Goal: Information Seeking & Learning: Learn about a topic

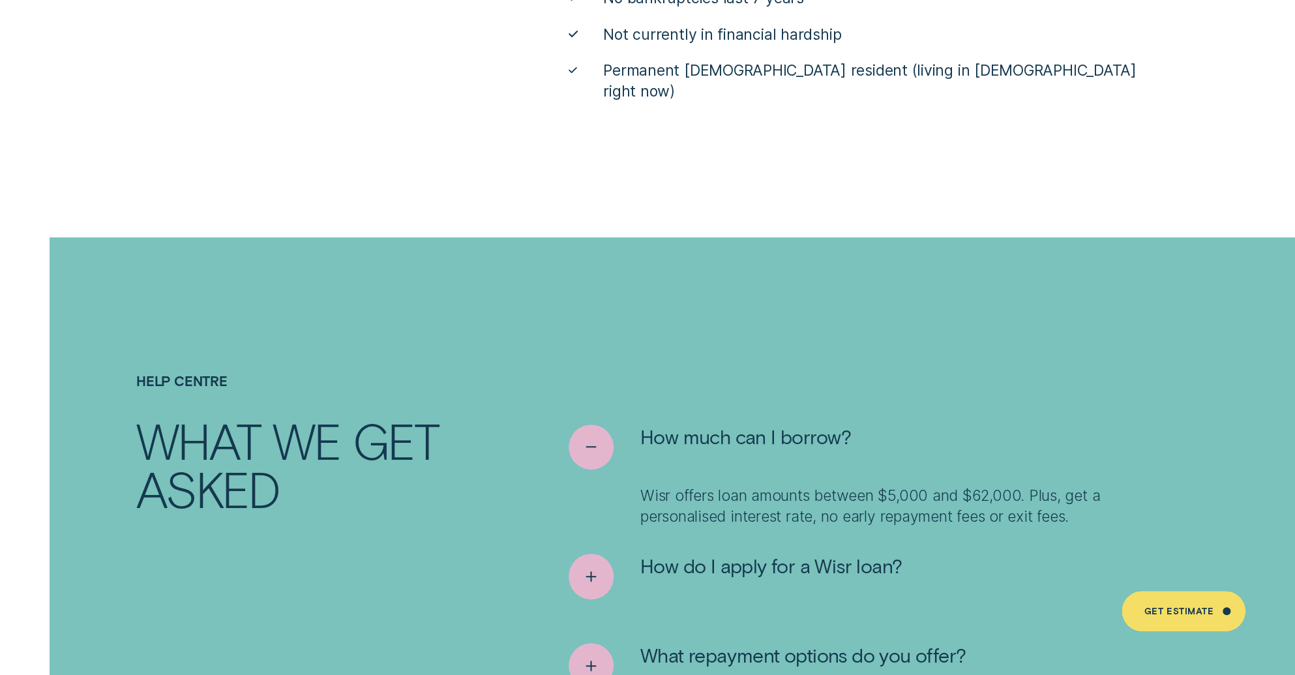
scroll to position [6922, 0]
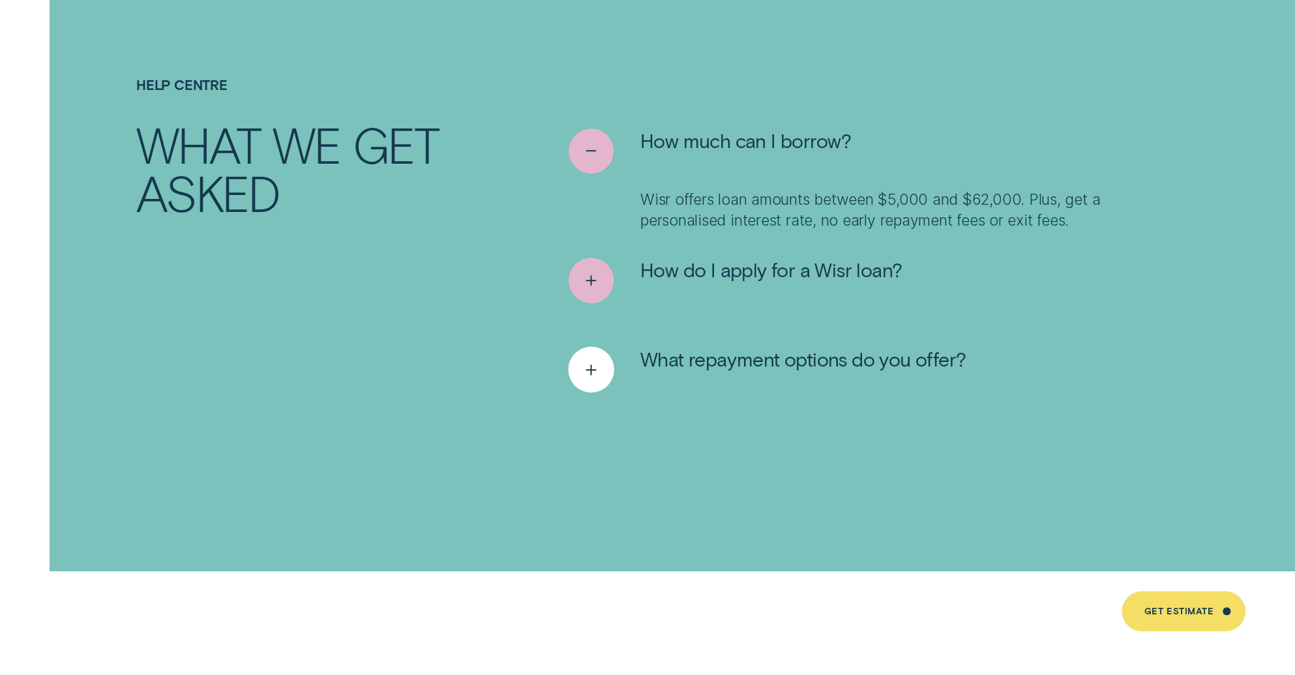
click at [601, 359] on icon "See more" at bounding box center [591, 369] width 23 height 20
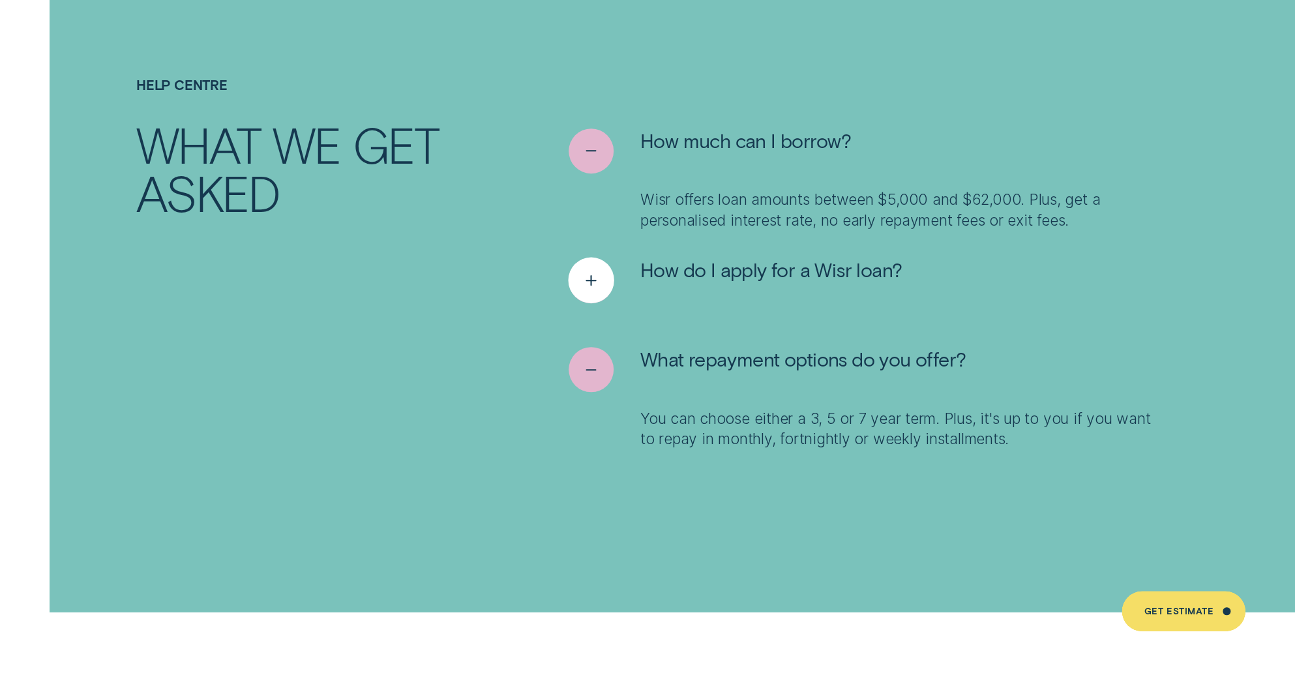
click at [591, 258] on div "See more" at bounding box center [591, 281] width 46 height 46
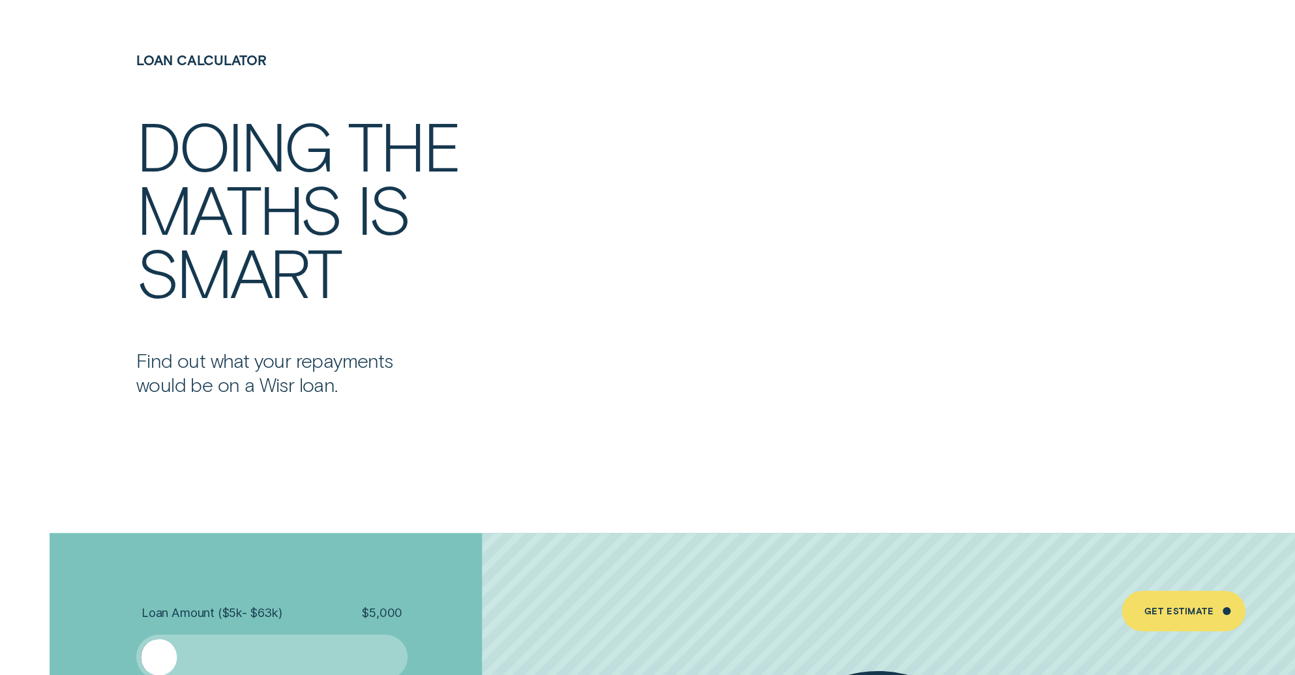
scroll to position [2606, 0]
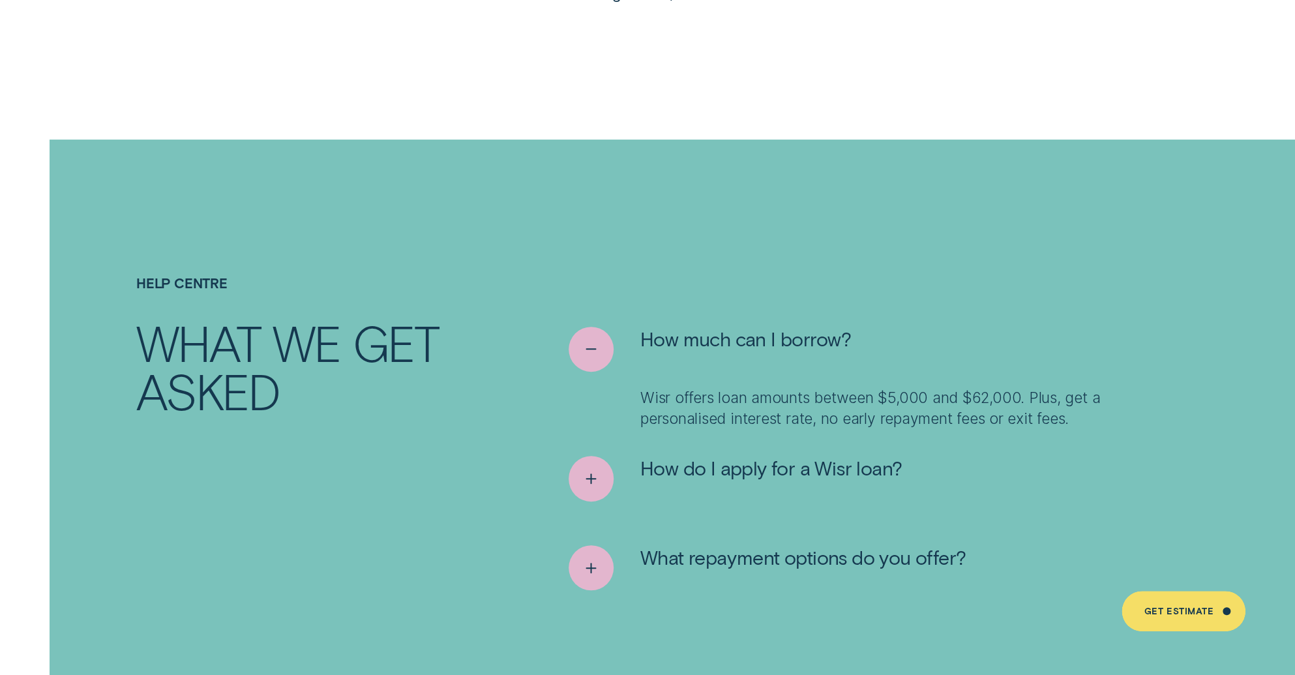
scroll to position [6844, 0]
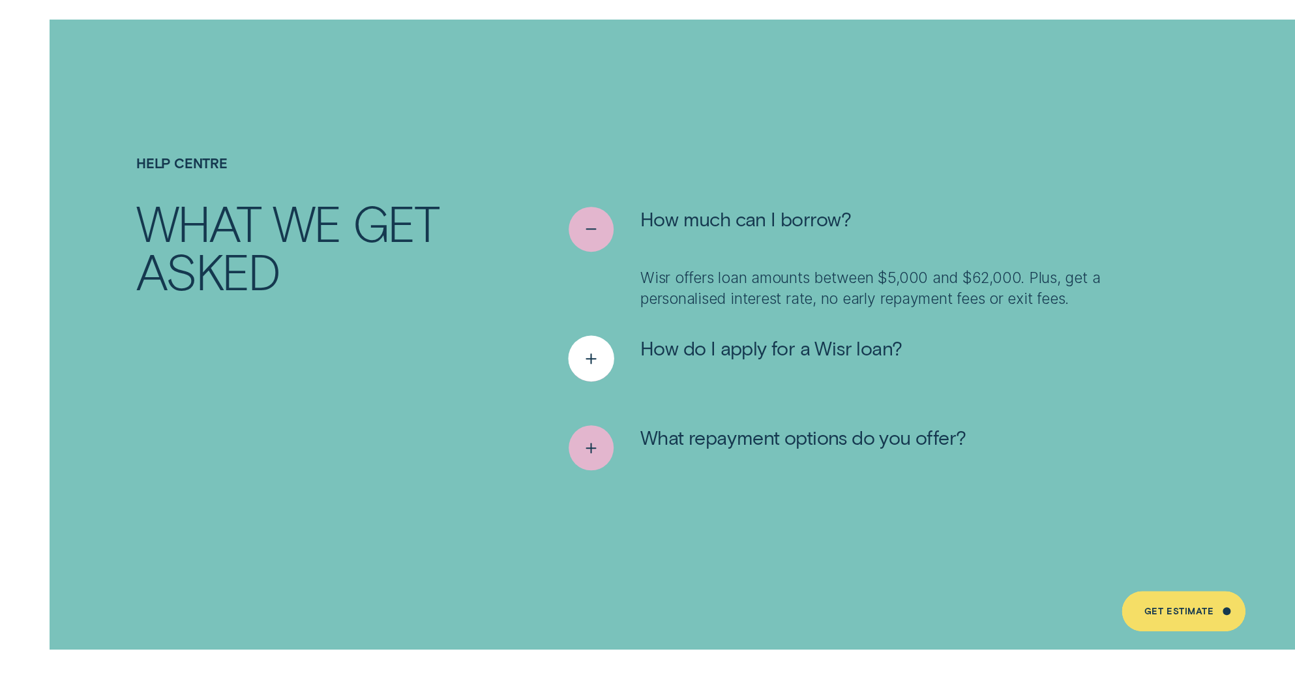
click at [592, 352] on div "See more" at bounding box center [591, 359] width 46 height 46
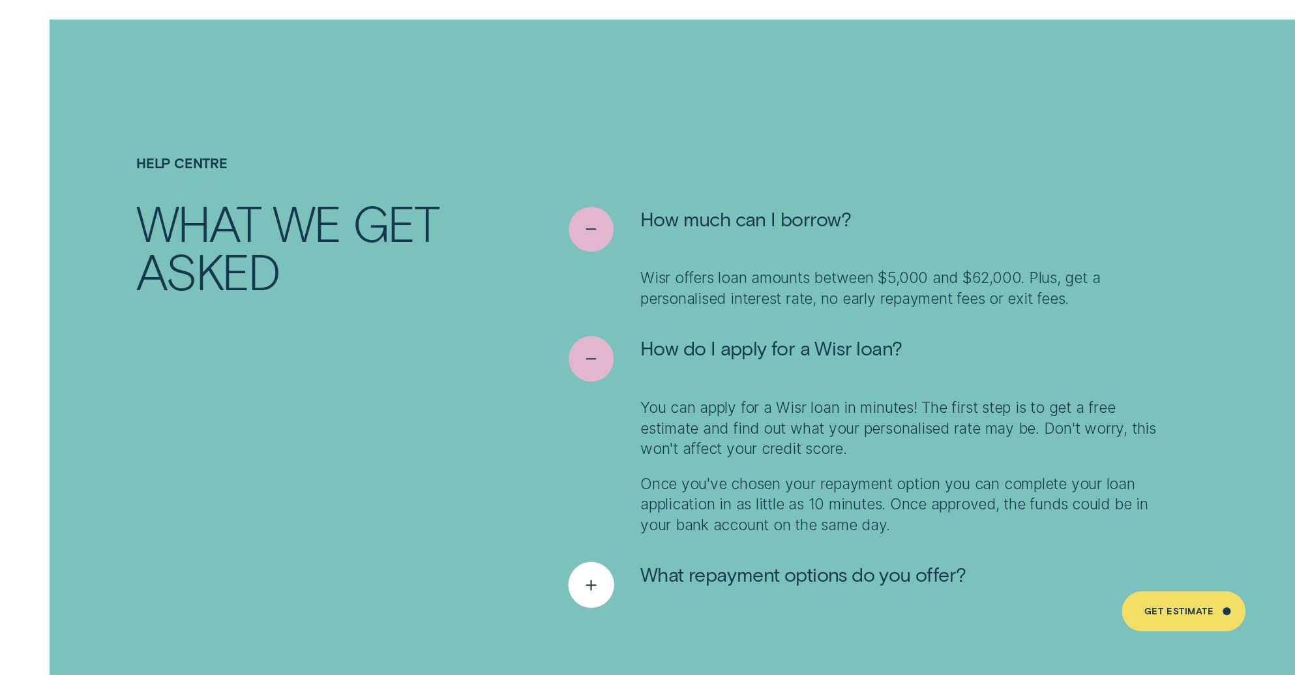
click at [627, 571] on button "What repayment options do you offer?" at bounding box center [767, 584] width 397 height 45
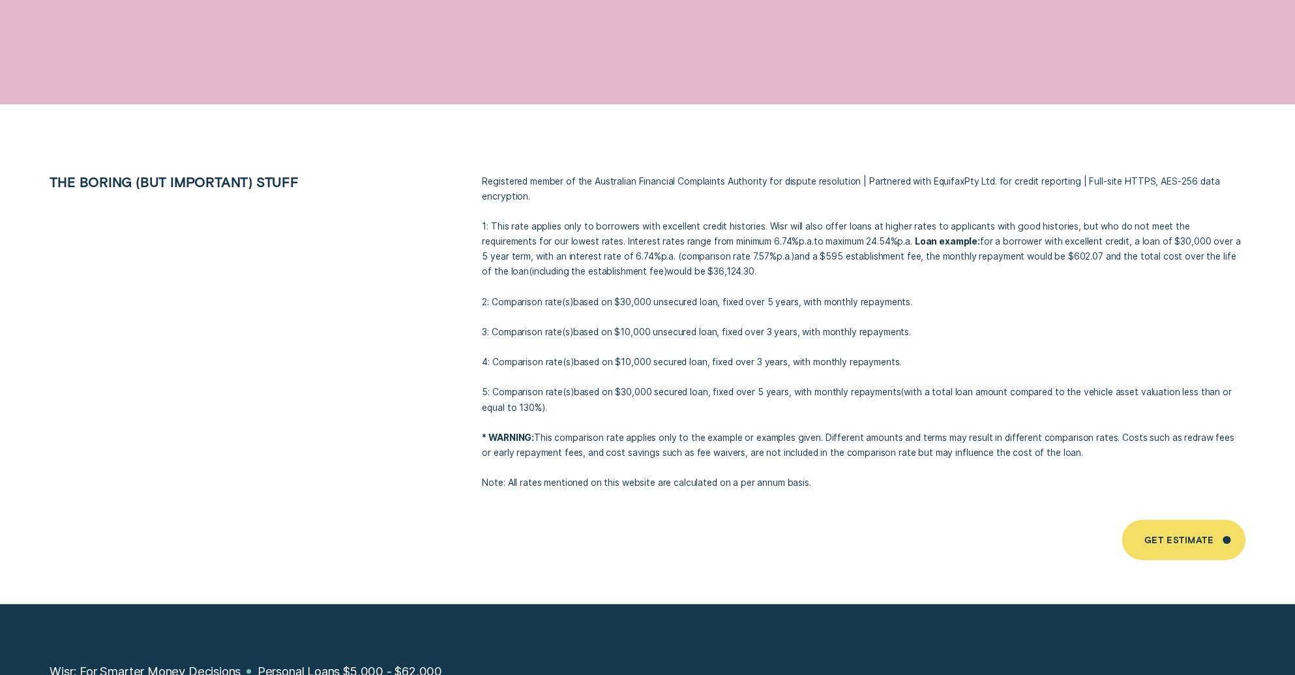
scroll to position [9382, 0]
